Goal: Communication & Community: Answer question/provide support

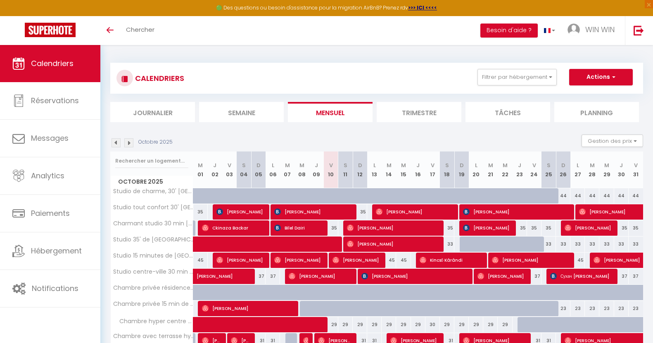
scroll to position [54, 0]
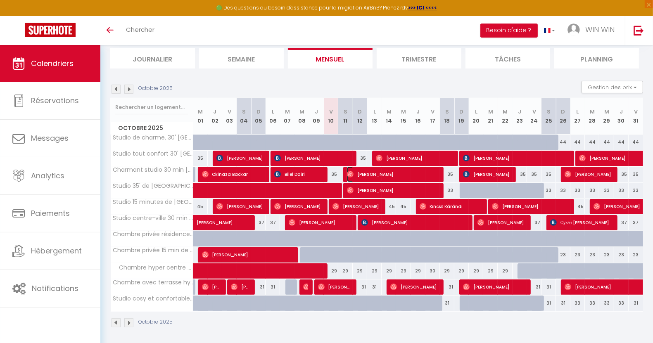
click at [348, 171] on img at bounding box center [350, 174] width 7 height 7
select select "OK"
select select "0"
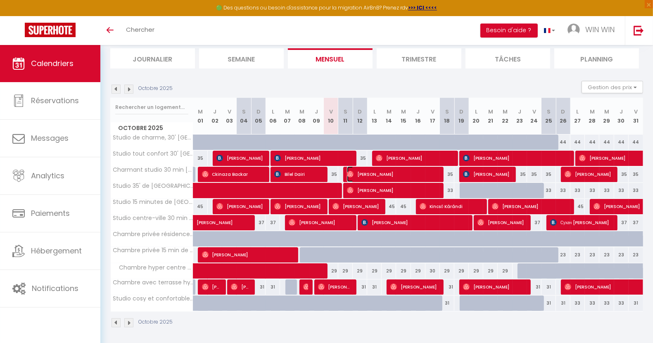
select select "1"
select select
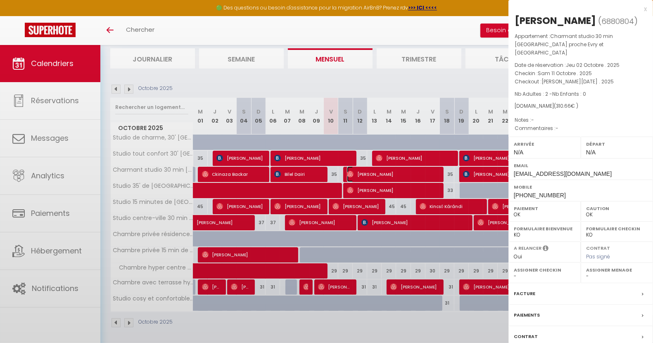
select select "48468"
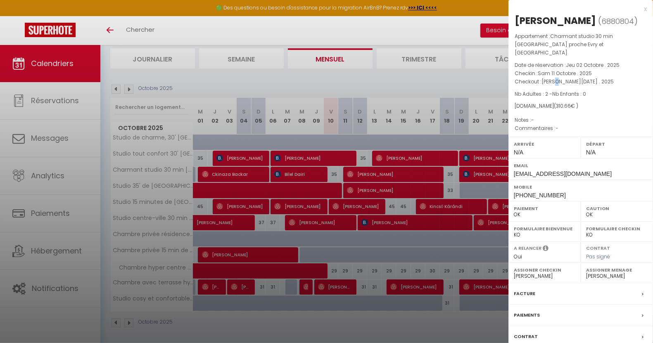
click at [558, 85] on span "[PERSON_NAME][DATE] . 2025" at bounding box center [578, 81] width 72 height 7
click at [368, 174] on div at bounding box center [326, 171] width 653 height 343
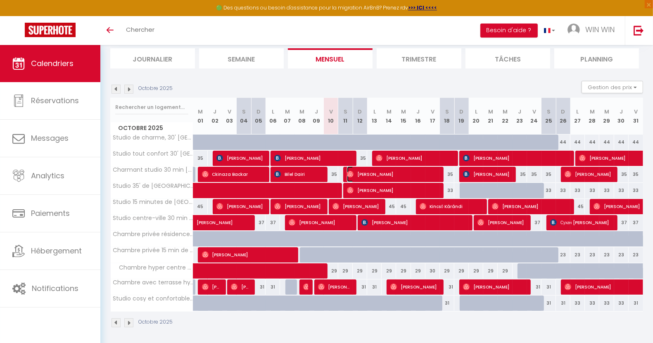
click at [378, 173] on span "[PERSON_NAME]" at bounding box center [393, 174] width 92 height 16
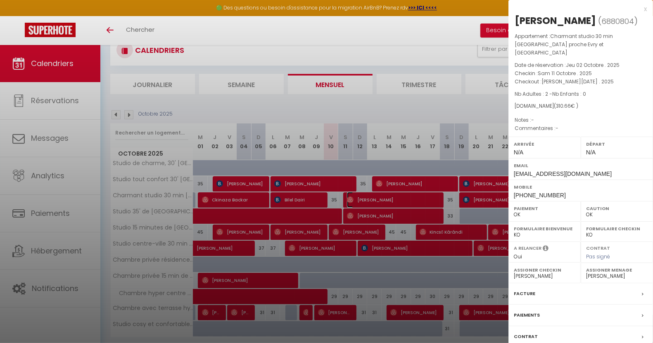
scroll to position [0, 0]
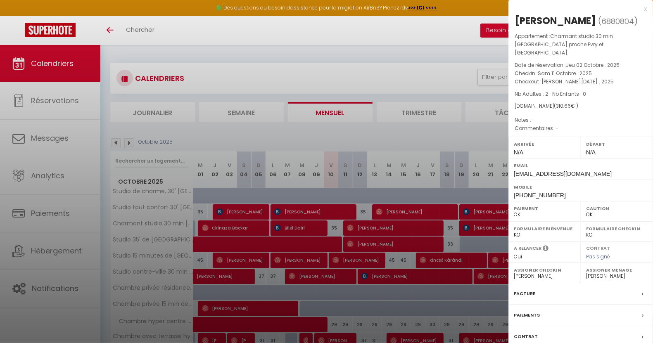
click at [349, 66] on div at bounding box center [326, 171] width 653 height 343
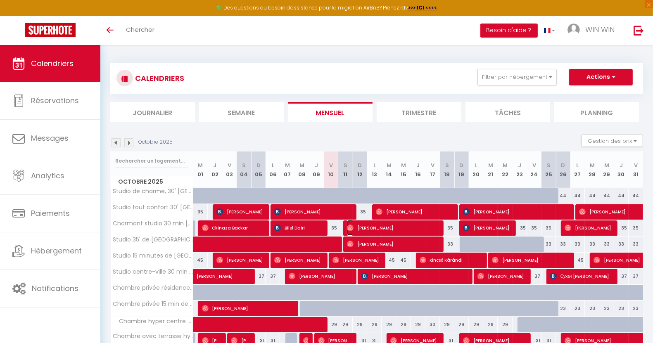
click at [383, 227] on span "[PERSON_NAME]" at bounding box center [393, 228] width 92 height 16
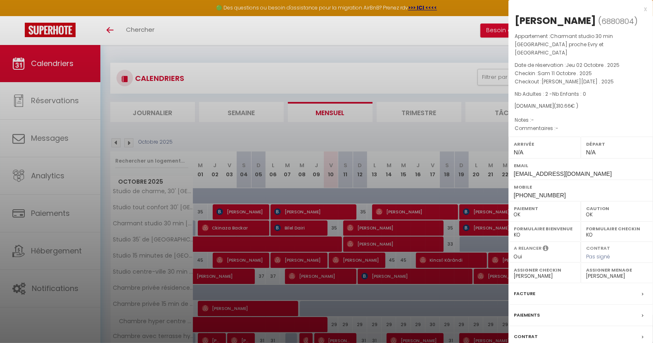
drag, startPoint x: 589, startPoint y: 154, endPoint x: 585, endPoint y: 155, distance: 4.6
click at [585, 155] on div "Départ N/A" at bounding box center [617, 147] width 72 height 21
click at [525, 154] on div "Arrivée N/A" at bounding box center [545, 147] width 72 height 21
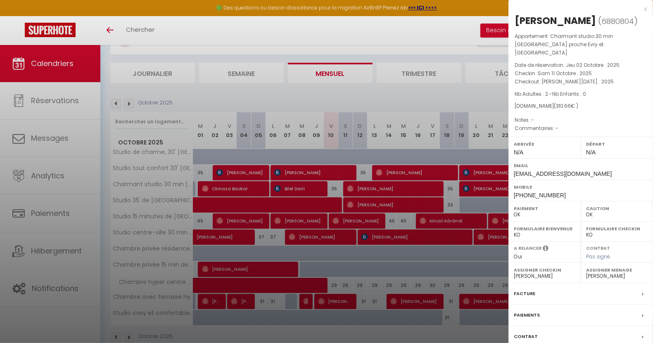
scroll to position [54, 0]
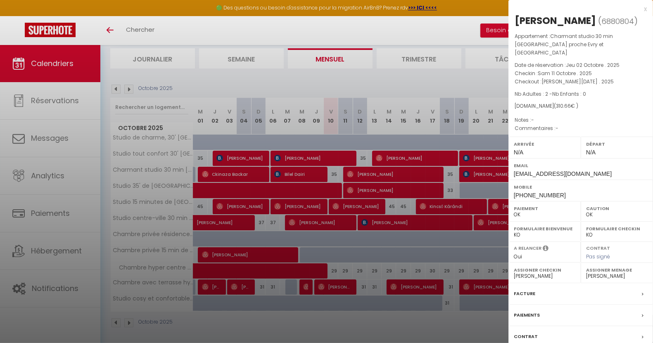
click at [533, 296] on label "Facture" at bounding box center [524, 294] width 21 height 9
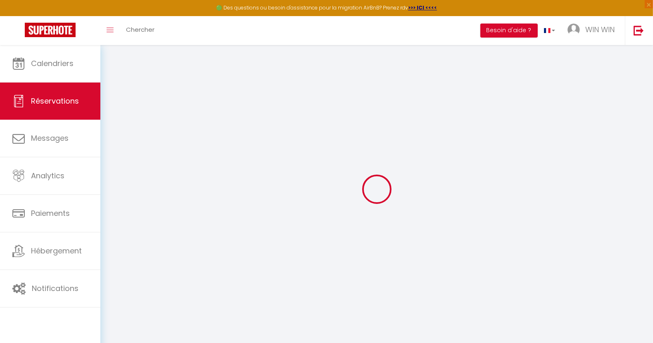
select select "cleaning"
select select "taxes"
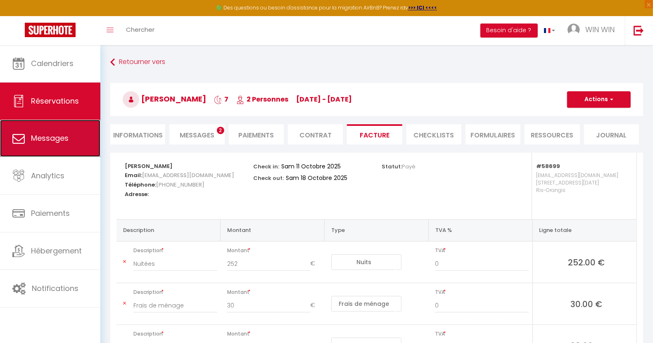
click at [41, 148] on link "Messages" at bounding box center [50, 138] width 100 height 37
select select "message"
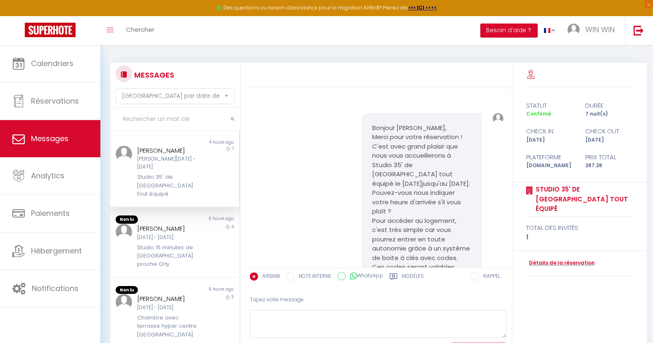
scroll to position [1687, 0]
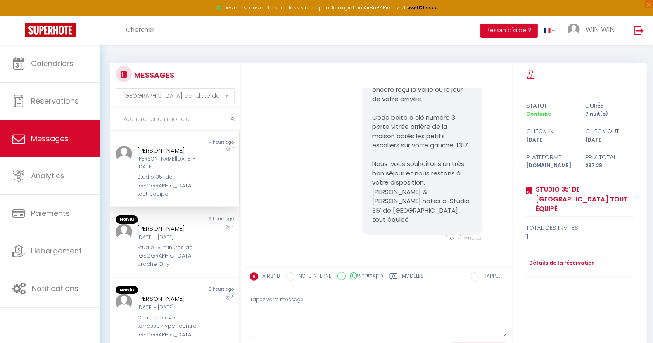
click at [266, 26] on div "Toggle menubar Chercher BUTTON Besoin d'aide ? WIN WIN Paramètres Équipe" at bounding box center [353, 30] width 587 height 29
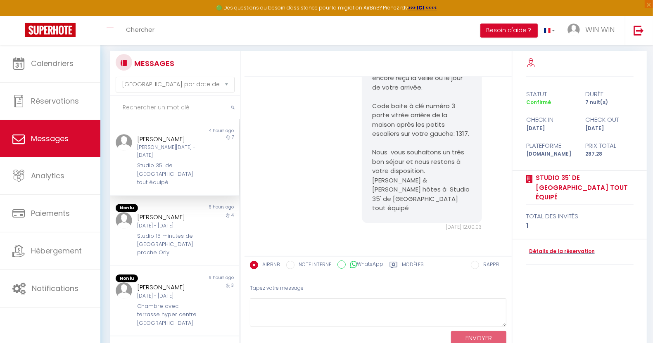
scroll to position [0, 0]
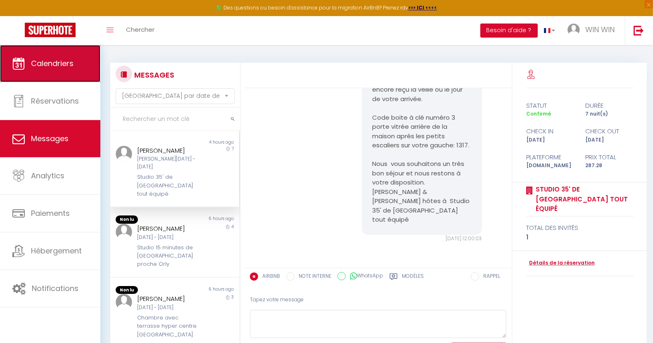
click at [57, 73] on link "Calendriers" at bounding box center [50, 63] width 100 height 37
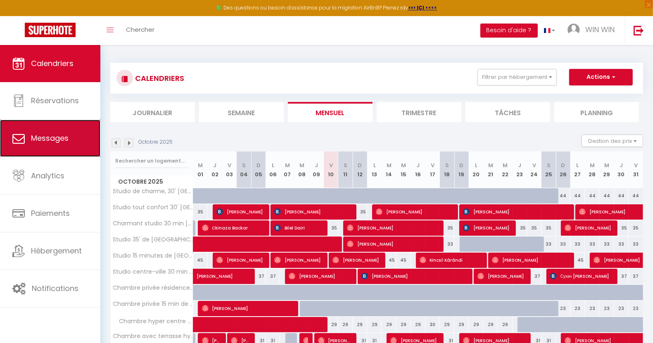
click at [26, 133] on link "Messages" at bounding box center [50, 138] width 100 height 37
select select "message"
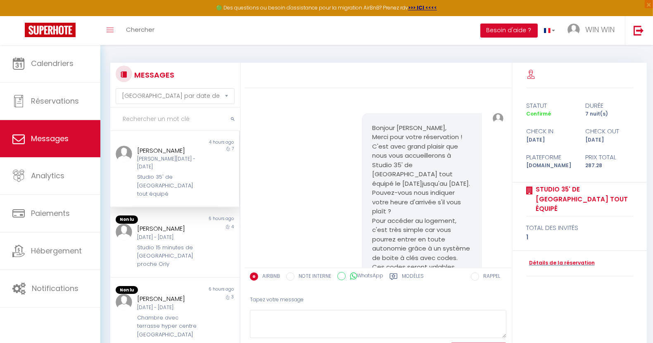
scroll to position [1687, 0]
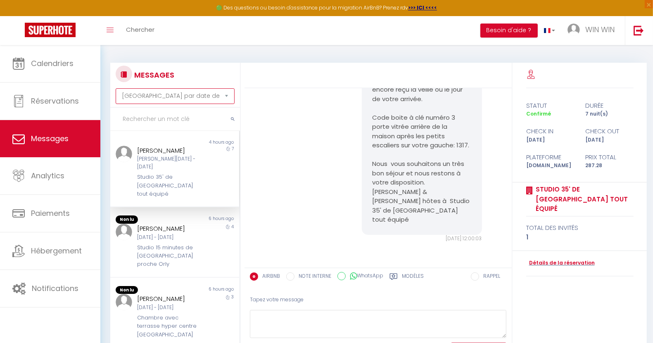
click at [174, 94] on select "[GEOGRAPHIC_DATA] par date de réservation Trier par date de message" at bounding box center [175, 96] width 119 height 16
click at [123, 95] on select "[GEOGRAPHIC_DATA] par date de réservation Trier par date de message" at bounding box center [175, 96] width 119 height 16
click at [142, 127] on input "text" at bounding box center [175, 119] width 130 height 23
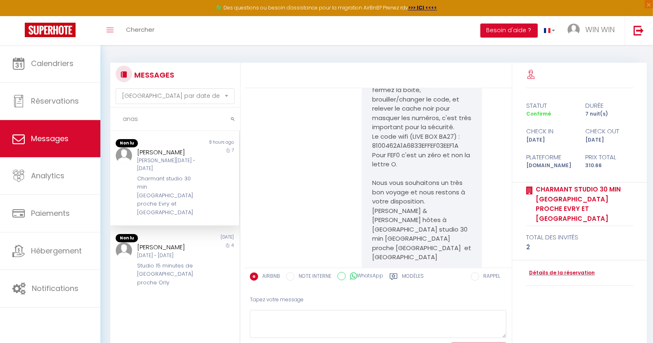
type input "anas"
click at [156, 172] on div "[PERSON_NAME][DATE] - [DATE]" at bounding box center [169, 165] width 64 height 16
click at [155, 157] on div "[PERSON_NAME]" at bounding box center [169, 152] width 64 height 10
click at [158, 145] on div "Non lu" at bounding box center [142, 143] width 64 height 8
click at [157, 157] on div "[PERSON_NAME]" at bounding box center [169, 152] width 64 height 10
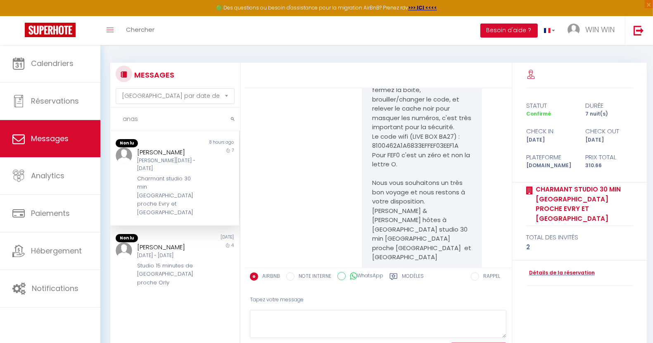
click at [331, 169] on div "Bonjour [PERSON_NAME], Pour rappel, votre arrivée à [GEOGRAPHIC_DATA] studio 30…" at bounding box center [378, 93] width 262 height 405
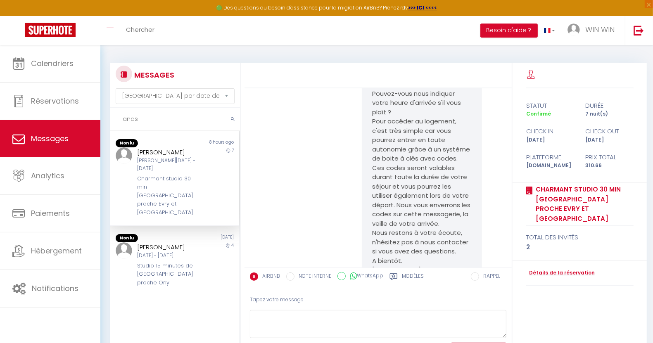
scroll to position [0, 0]
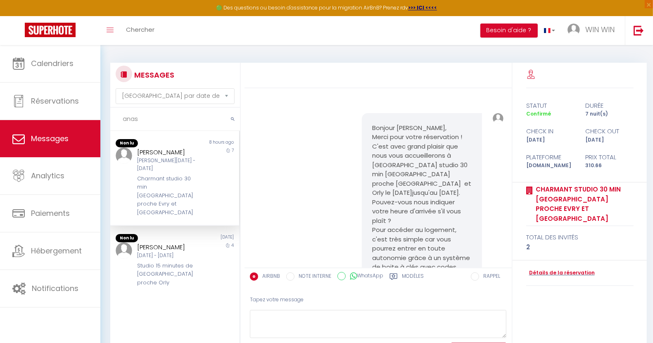
click at [288, 131] on div "Bonjour [PERSON_NAME], Merci pour votre réservation ! C'est avec grand plaisir …" at bounding box center [378, 281] width 262 height 368
click at [300, 177] on div "Bonjour [PERSON_NAME], Merci pour votre réservation ! C'est avec grand plaisir …" at bounding box center [378, 281] width 262 height 368
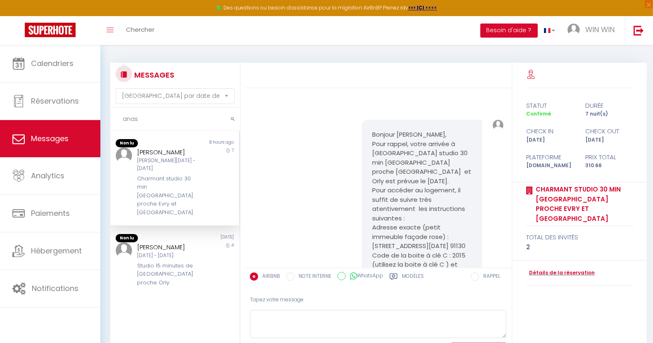
scroll to position [573, 0]
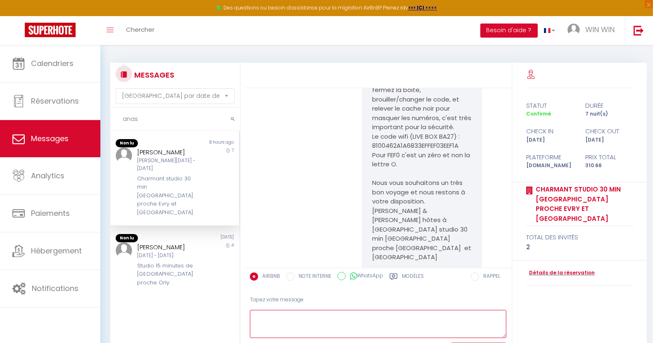
click at [321, 320] on textarea at bounding box center [378, 324] width 257 height 29
click at [376, 315] on textarea "Bonjour [PERSON_NAME], [DATE] notre service de menage nous a indiqué qu'il" at bounding box center [378, 324] width 257 height 29
click at [425, 331] on textarea "Bonjour [PERSON_NAME], [DATE] notre service de ménage nous a indiqué qu'il" at bounding box center [378, 324] width 257 height 29
click at [304, 332] on textarea "Bonjour [PERSON_NAME], [DATE] notre service de ménage nous a indiqué qu'il" at bounding box center [378, 324] width 257 height 29
click at [454, 321] on textarea "Bonjour [PERSON_NAME], [DATE] notre service de ménage nous a indiqué qu'il" at bounding box center [378, 324] width 257 height 29
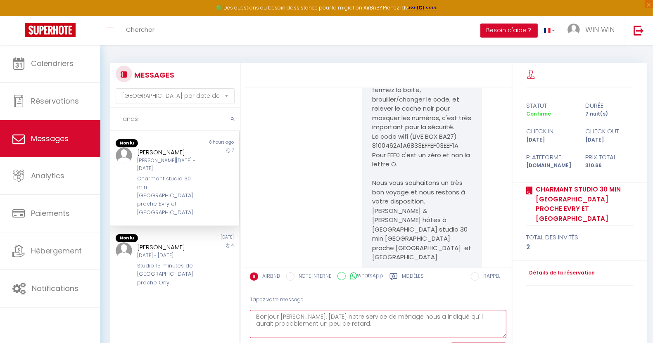
drag, startPoint x: 354, startPoint y: 326, endPoint x: 252, endPoint y: 318, distance: 102.0
click at [252, 318] on textarea "Bonjour [PERSON_NAME], [DATE] notre service de ménage nous a indiqué qu'il aura…" at bounding box center [378, 324] width 257 height 29
type textarea "Bonjour [PERSON_NAME], [DATE] notre service de ménage nous a indiqué qu'il aura…"
